Goal: Task Accomplishment & Management: Manage account settings

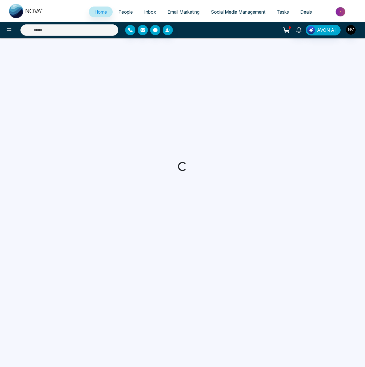
select select "*"
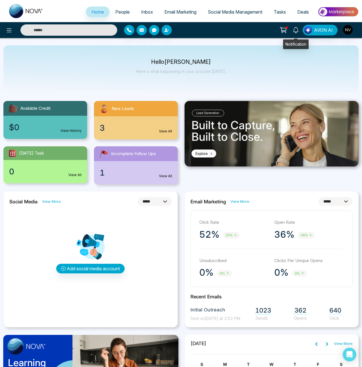
click at [297, 31] on icon at bounding box center [296, 30] width 6 height 6
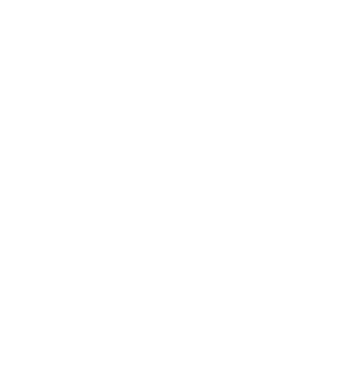
select select "*"
